Goal: Information Seeking & Learning: Learn about a topic

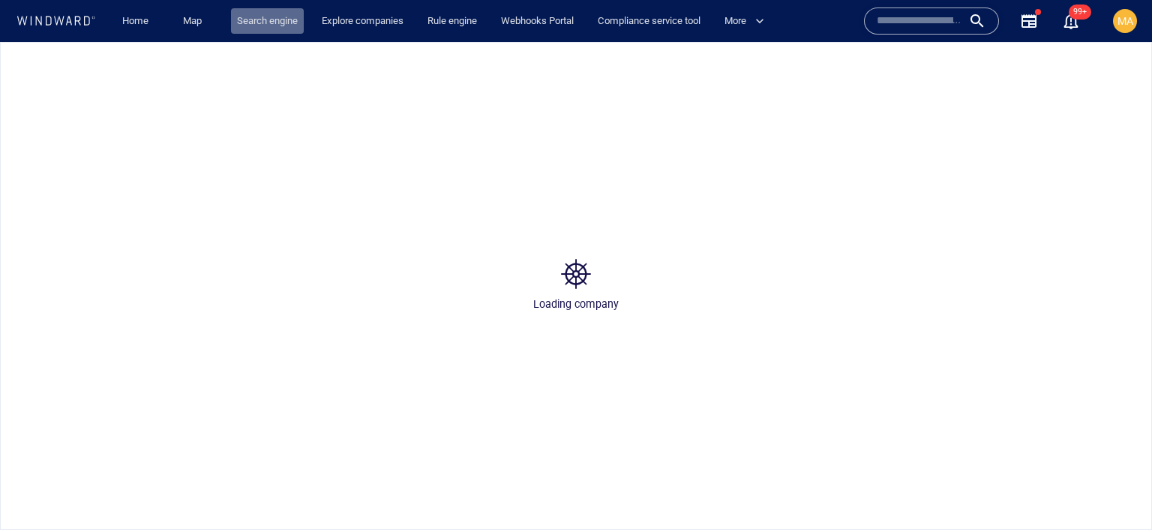
click at [251, 25] on link "Search engine" at bounding box center [267, 21] width 73 height 26
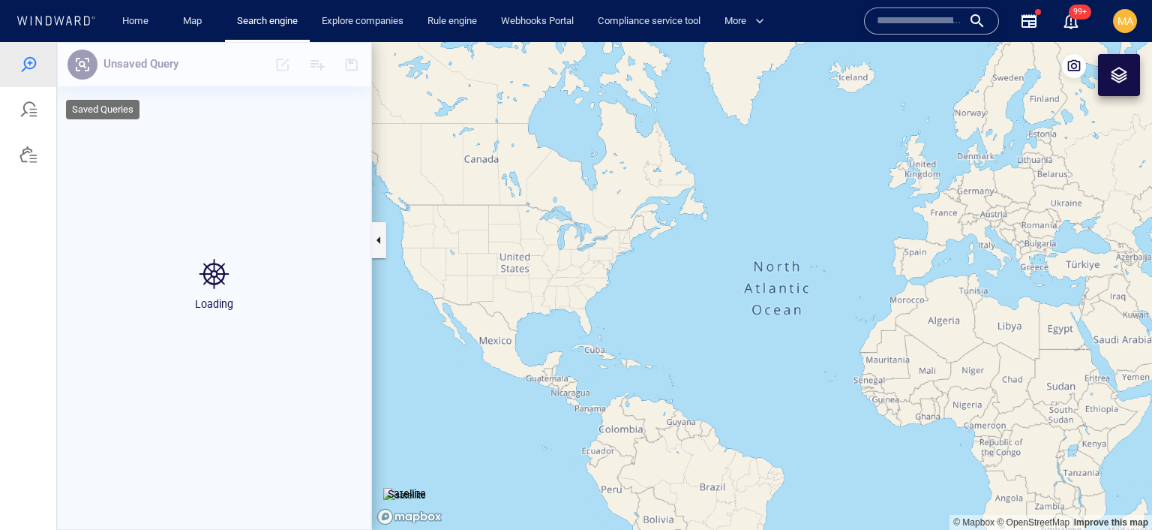
click at [27, 101] on div at bounding box center [29, 110] width 18 height 18
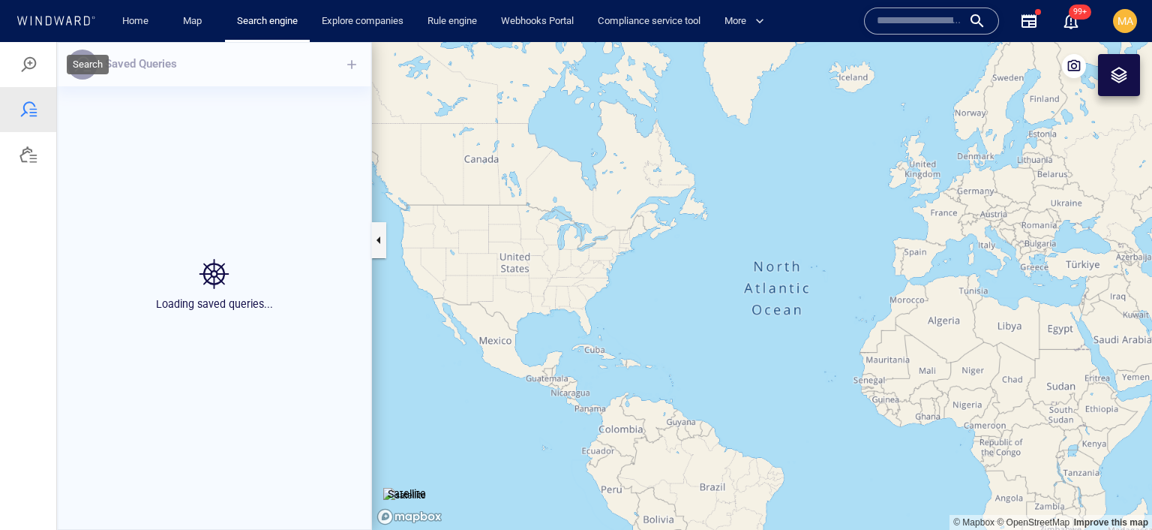
click at [16, 61] on div at bounding box center [28, 64] width 56 height 45
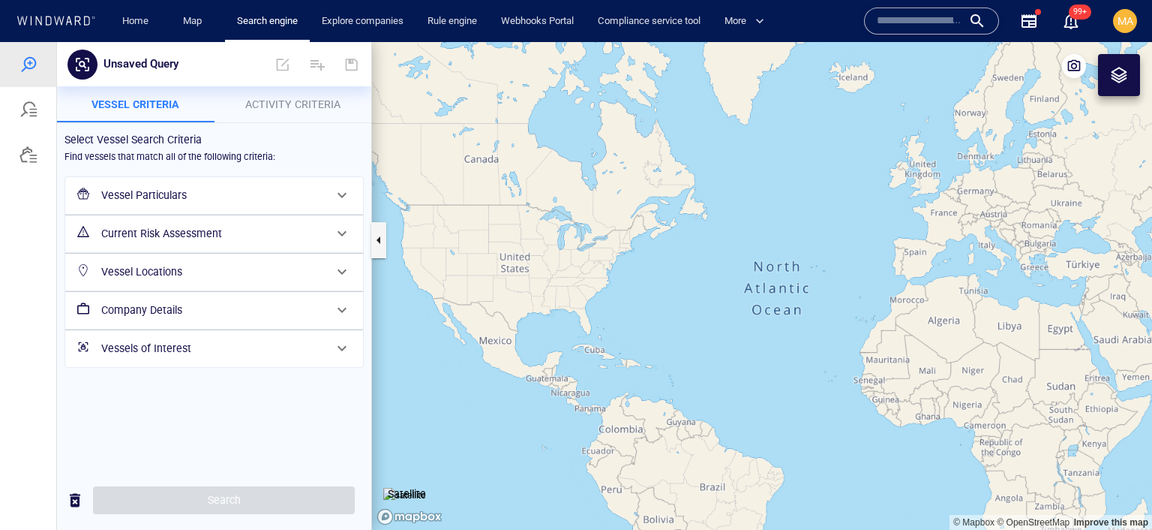
click at [187, 191] on h6 "Vessel Particulars" at bounding box center [212, 195] width 223 height 19
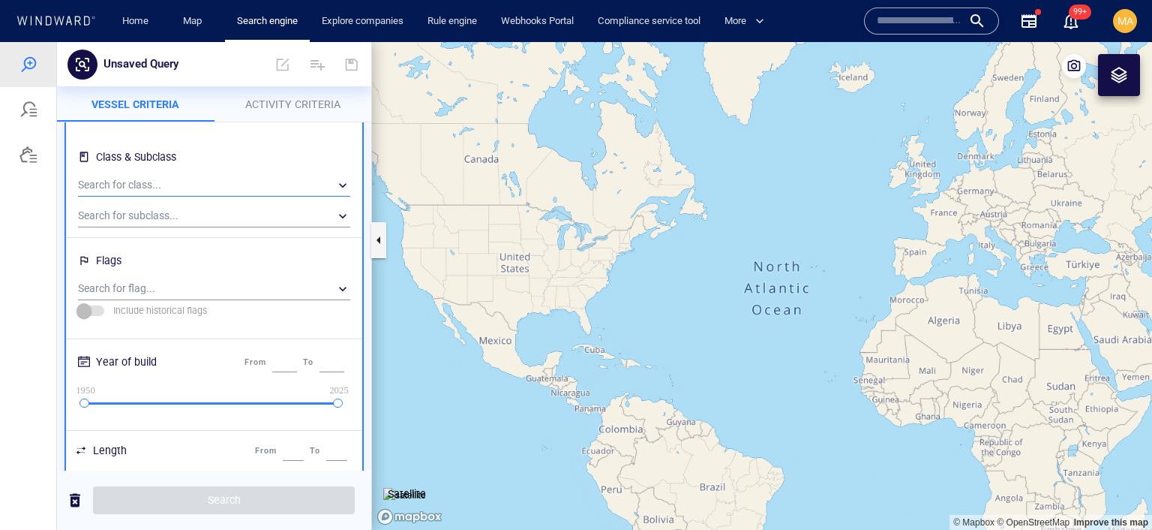
scroll to position [83, 0]
click at [172, 291] on div "​" at bounding box center [214, 290] width 272 height 23
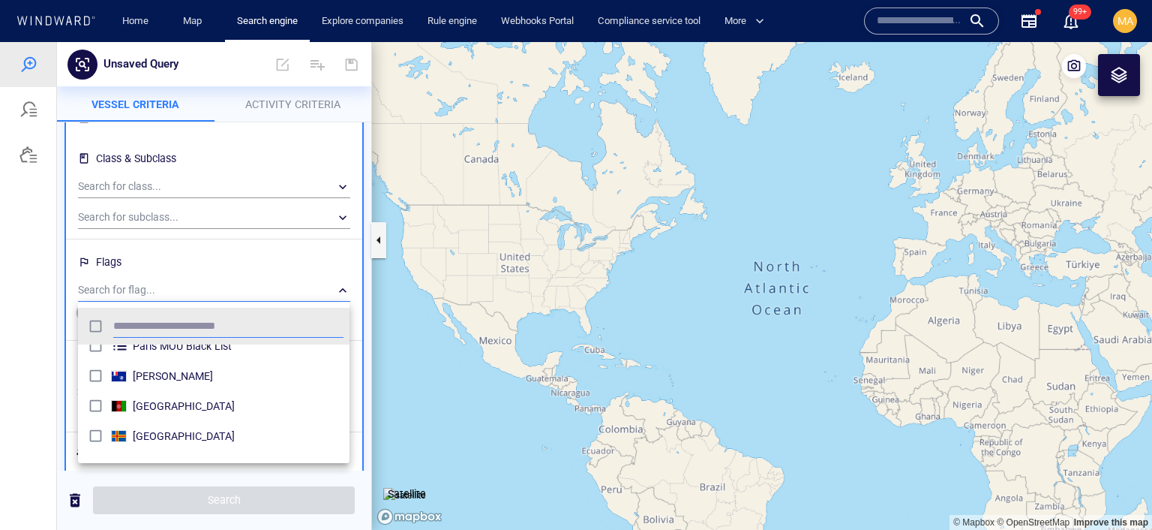
scroll to position [164, 0]
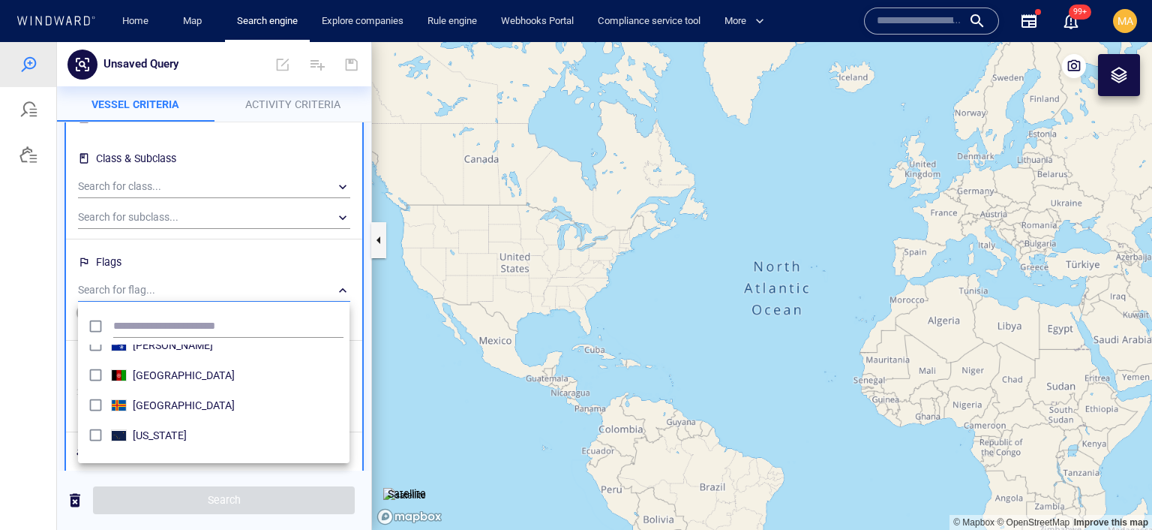
click at [319, 287] on div at bounding box center [576, 286] width 1152 height 488
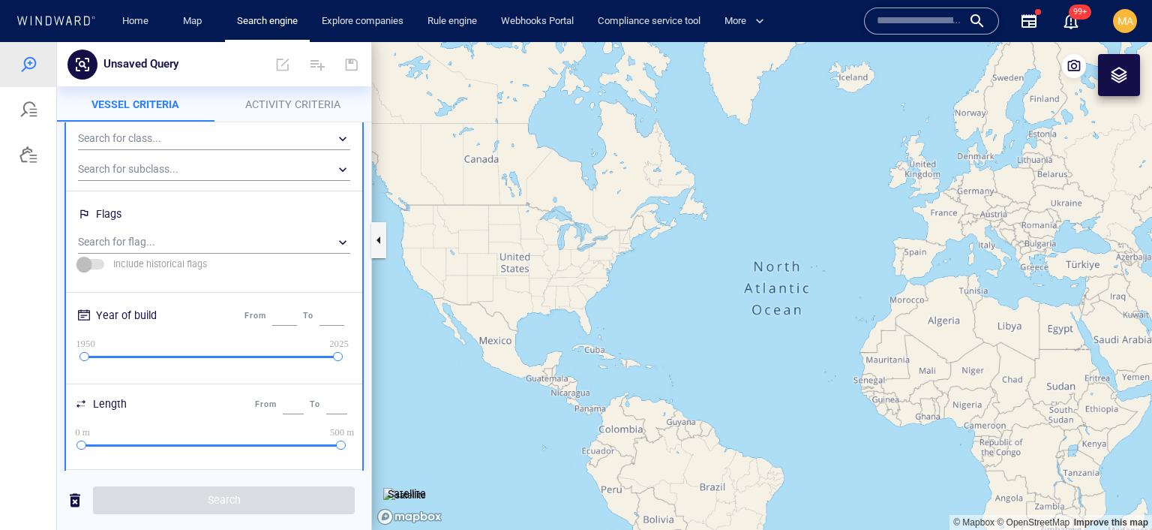
scroll to position [129, 0]
click at [236, 252] on div "​" at bounding box center [214, 244] width 272 height 23
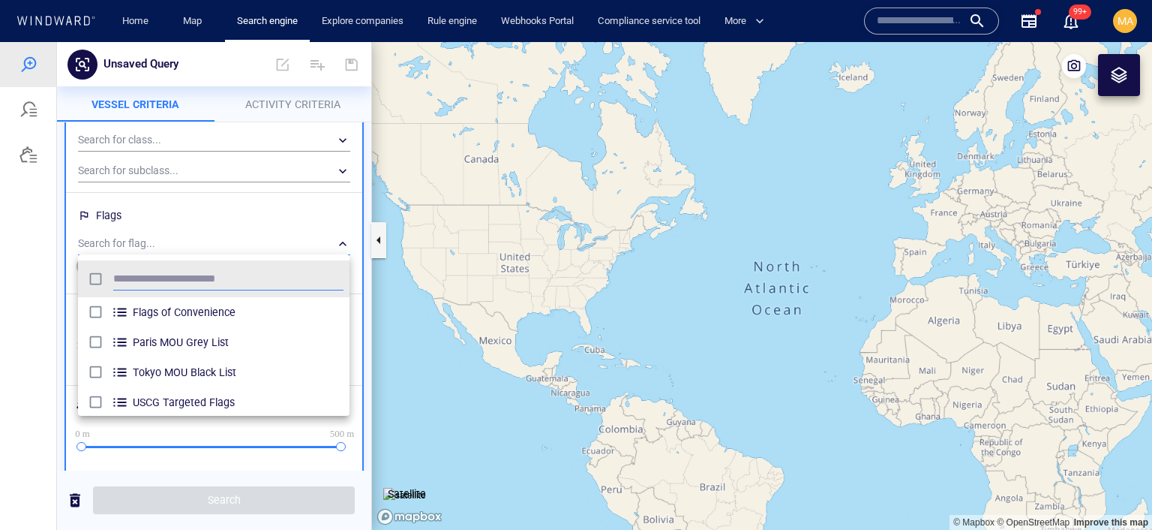
scroll to position [150, 271]
click at [260, 233] on div at bounding box center [576, 286] width 1152 height 488
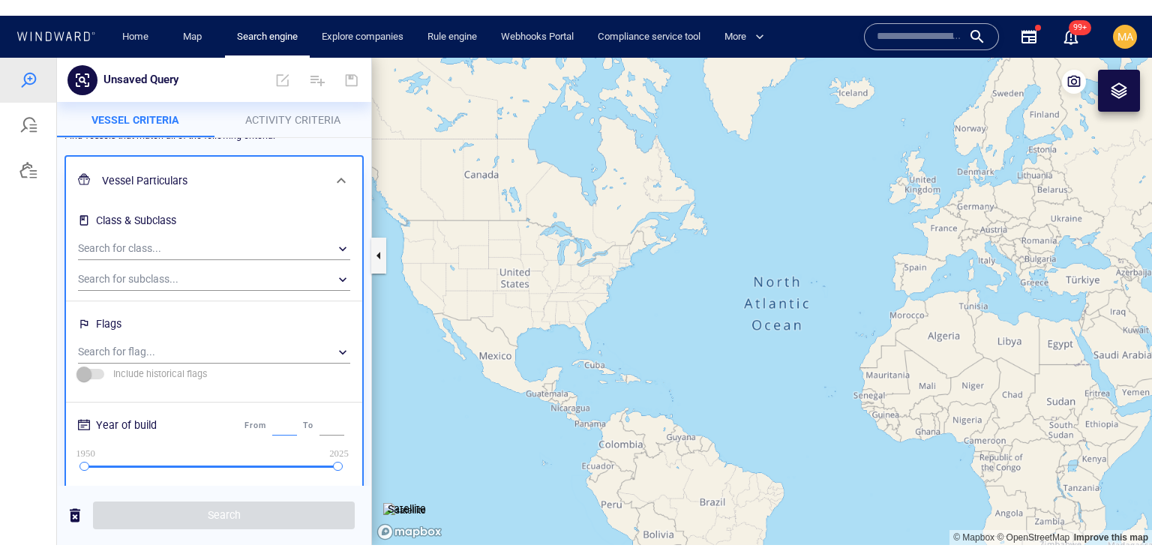
scroll to position [38, 0]
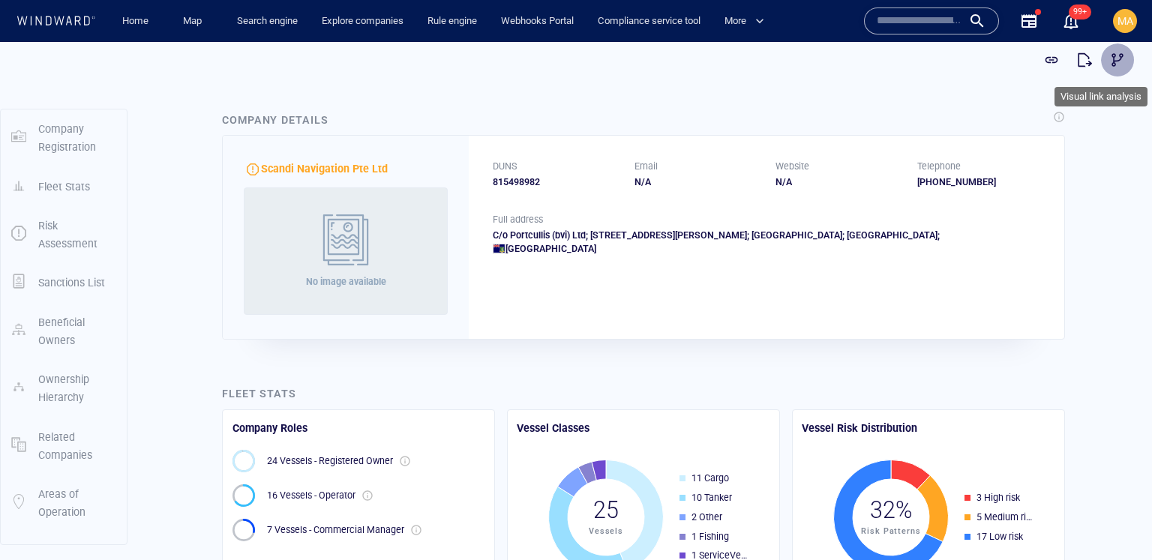
click at [850, 60] on span "button" at bounding box center [1117, 60] width 15 height 15
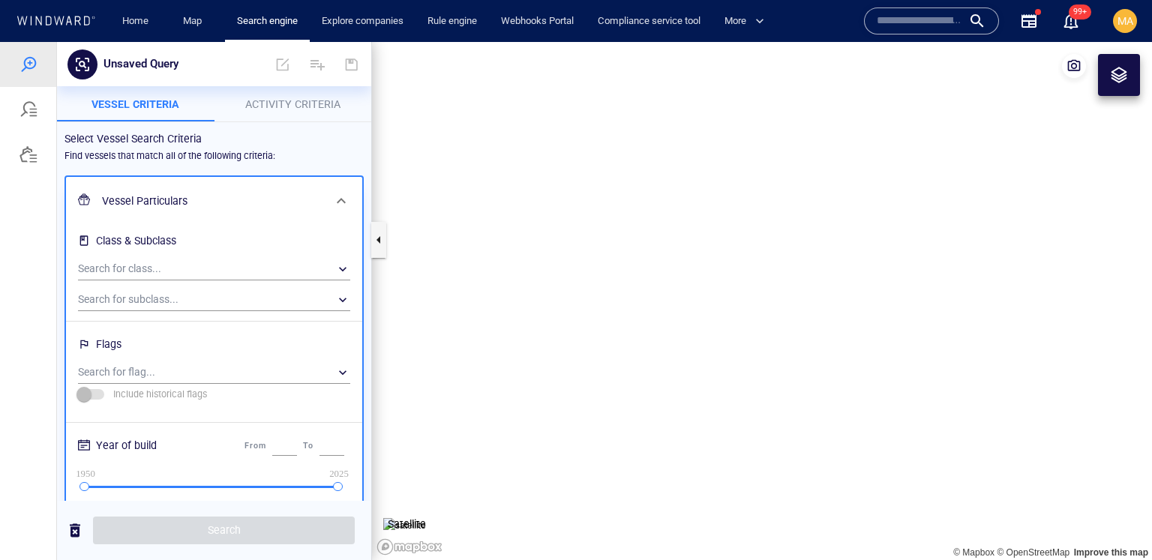
scroll to position [38, 0]
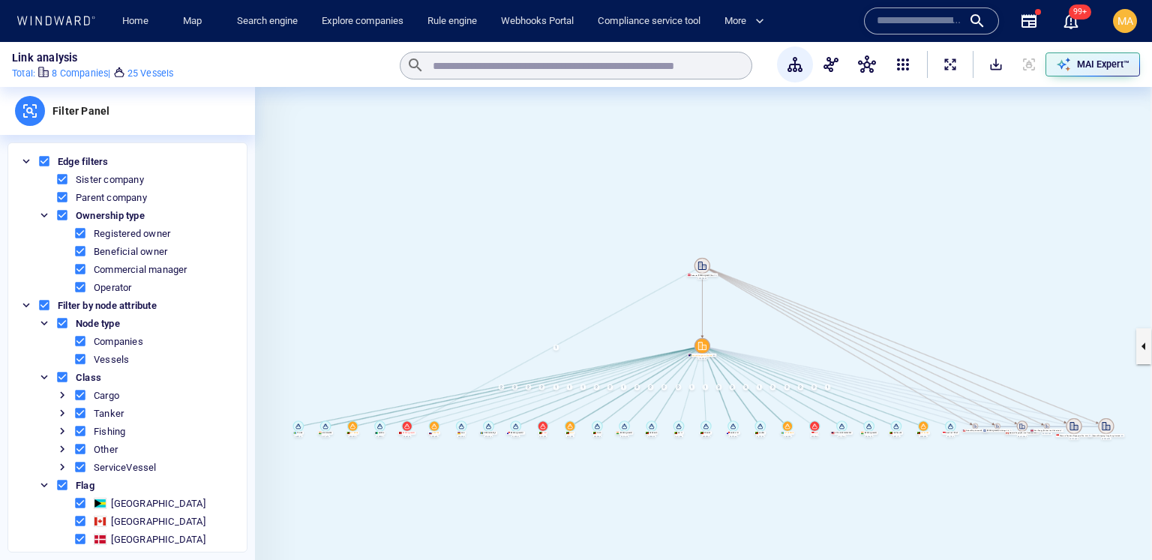
click at [701, 266] on icon at bounding box center [703, 266] width 16 height 16
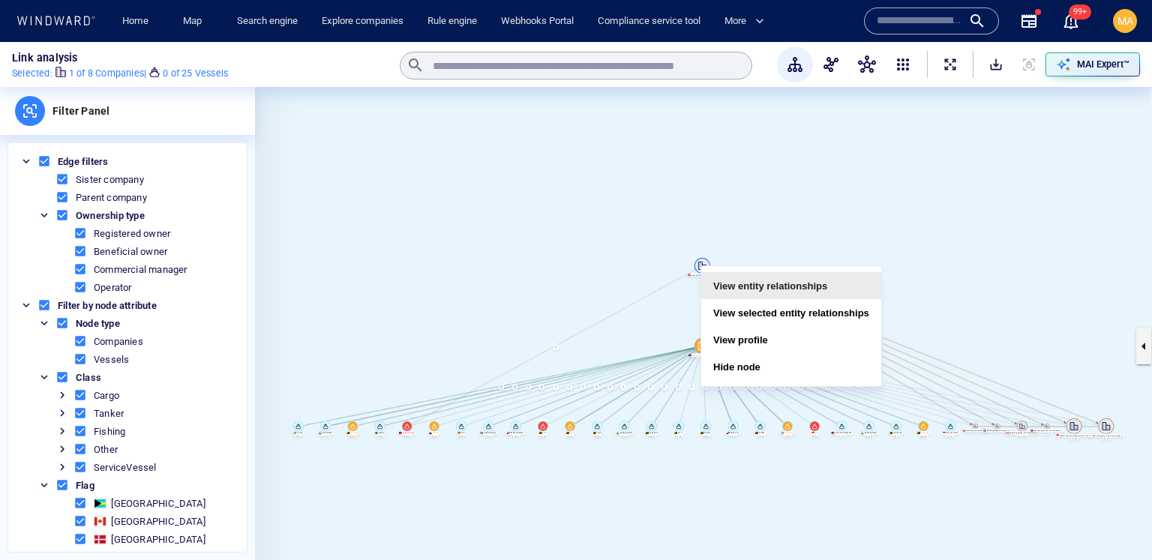
click at [791, 291] on button "View entity relationships" at bounding box center [791, 285] width 180 height 27
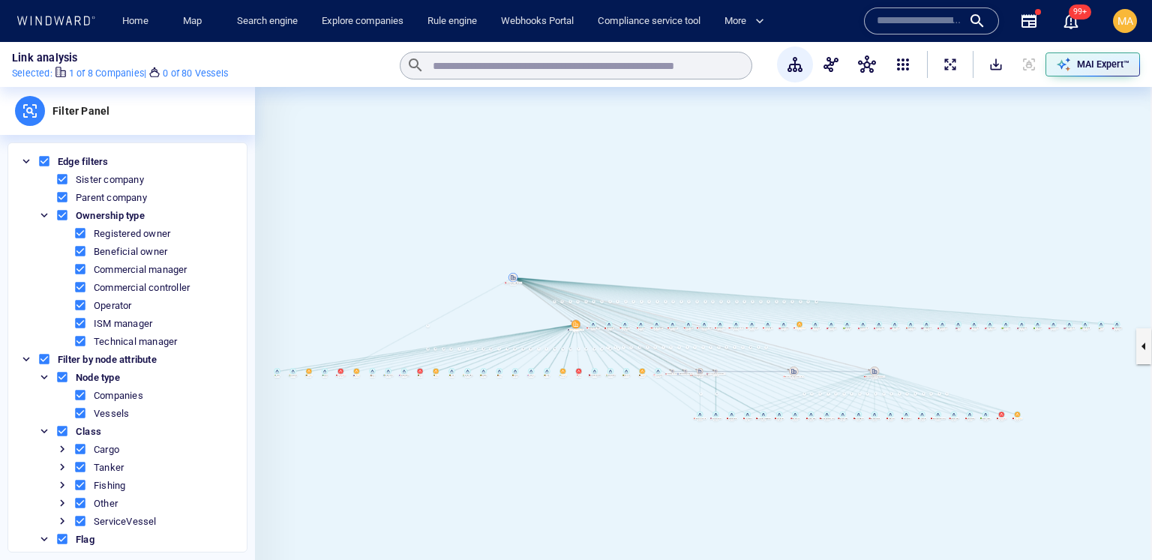
click at [506, 380] on canvas at bounding box center [703, 346] width 897 height 518
drag, startPoint x: 565, startPoint y: 299, endPoint x: 365, endPoint y: 328, distance: 201.6
click at [365, 328] on canvas at bounding box center [703, 346] width 897 height 518
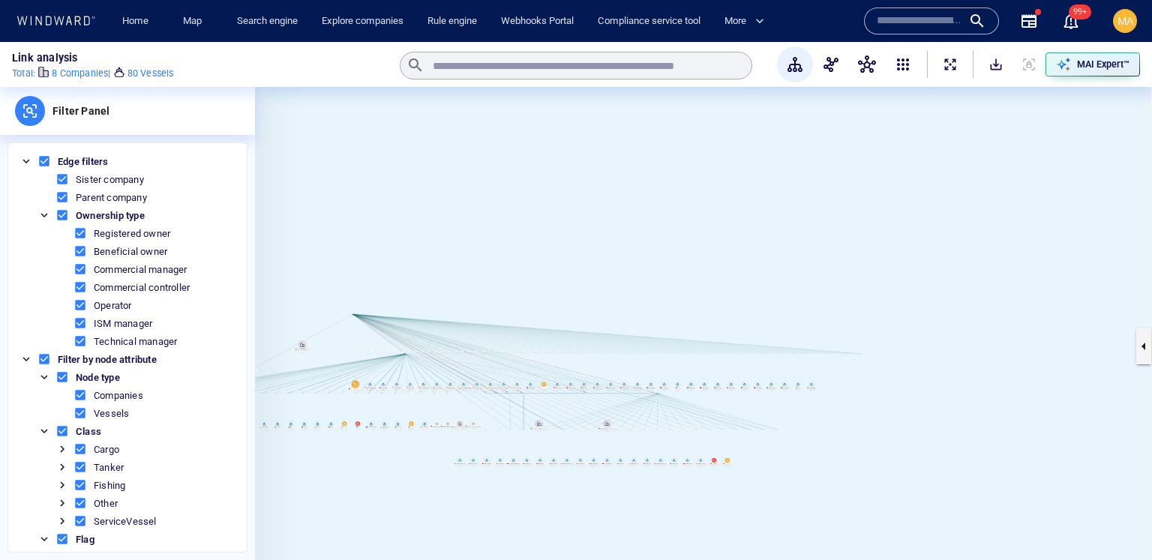
drag, startPoint x: 576, startPoint y: 347, endPoint x: 463, endPoint y: 420, distance: 135.0
click at [464, 420] on canvas at bounding box center [703, 346] width 897 height 518
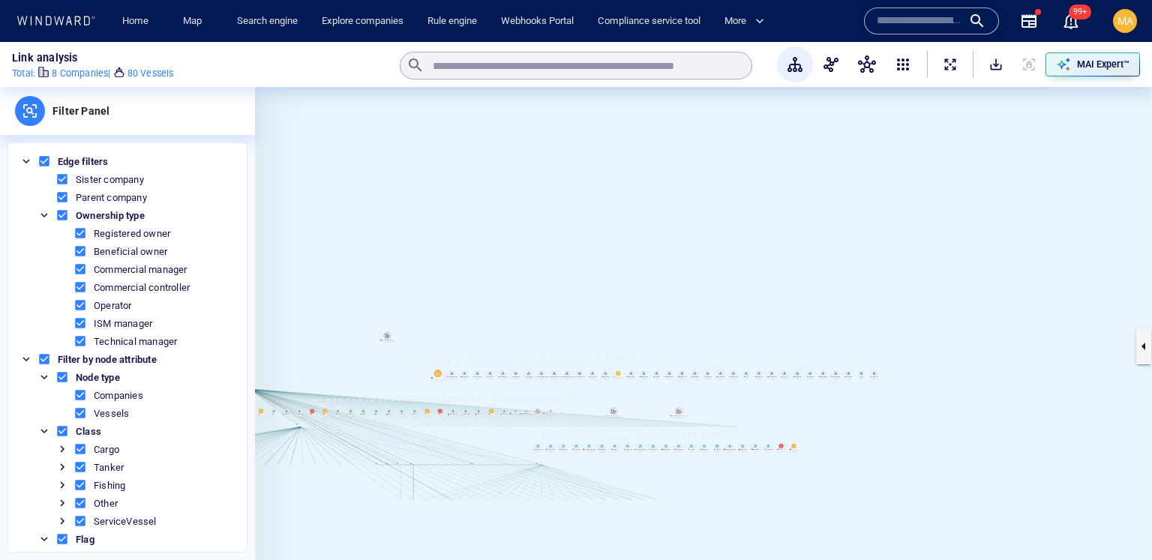
drag, startPoint x: 677, startPoint y: 401, endPoint x: 922, endPoint y: 290, distance: 269.0
click at [922, 291] on canvas at bounding box center [703, 346] width 897 height 518
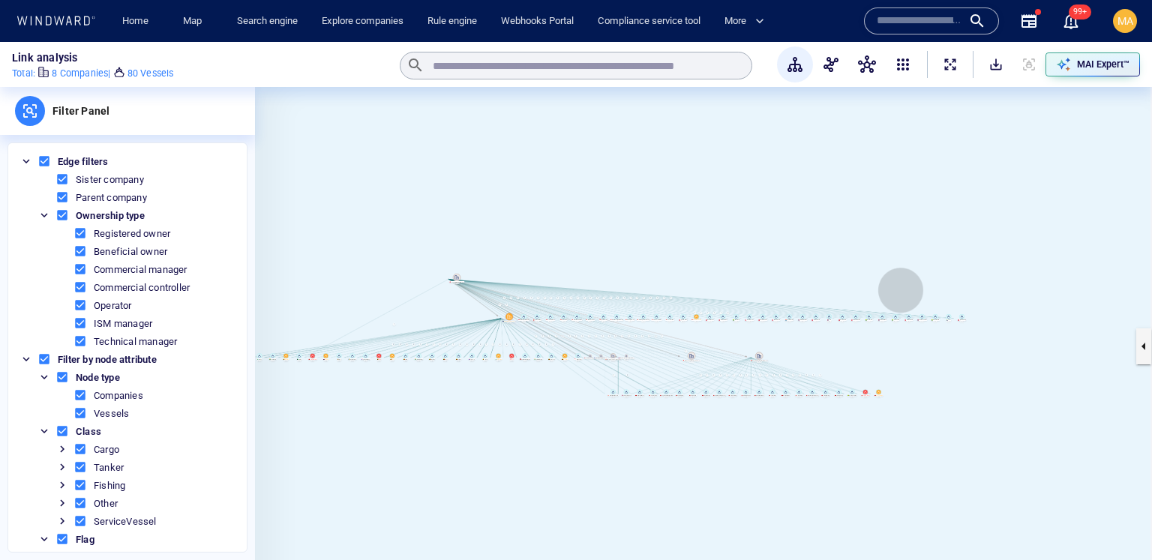
drag, startPoint x: 921, startPoint y: 290, endPoint x: 875, endPoint y: 269, distance: 51.0
click at [874, 269] on canvas at bounding box center [703, 346] width 897 height 518
